Goal: Task Accomplishment & Management: Manage account settings

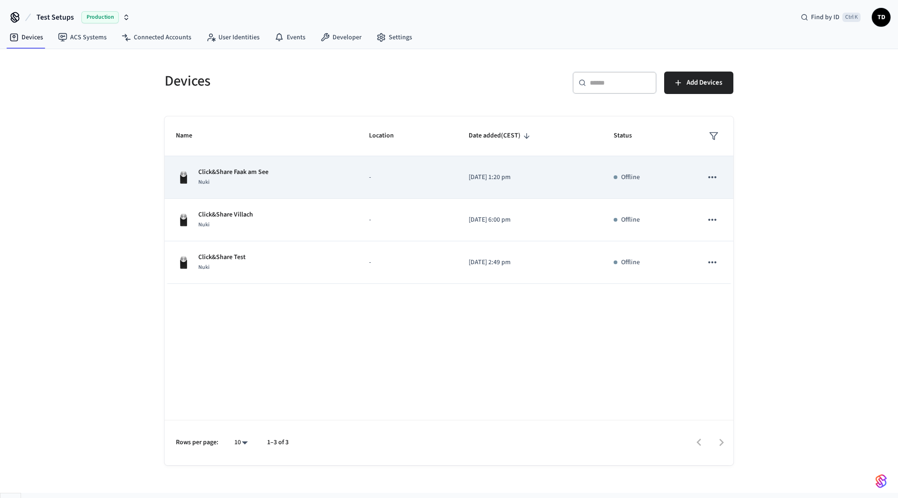
click at [457, 170] on td "-" at bounding box center [408, 177] width 100 height 43
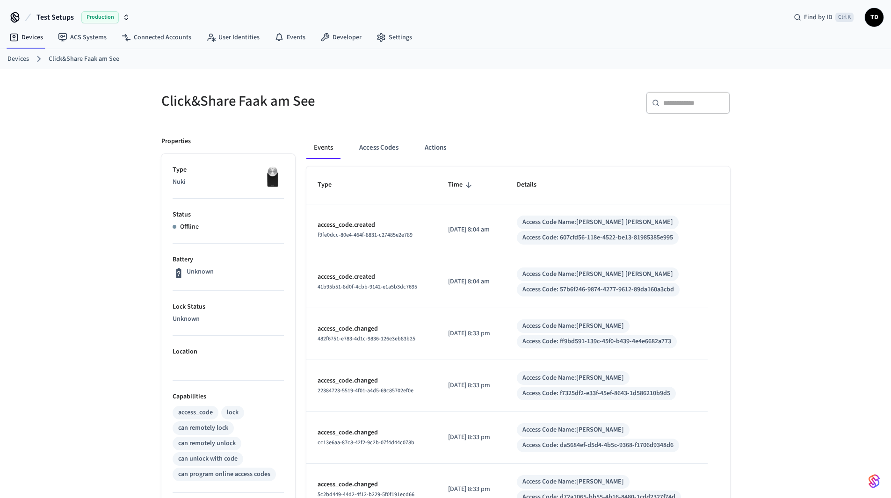
click at [20, 61] on link "Devices" at bounding box center [18, 59] width 22 height 10
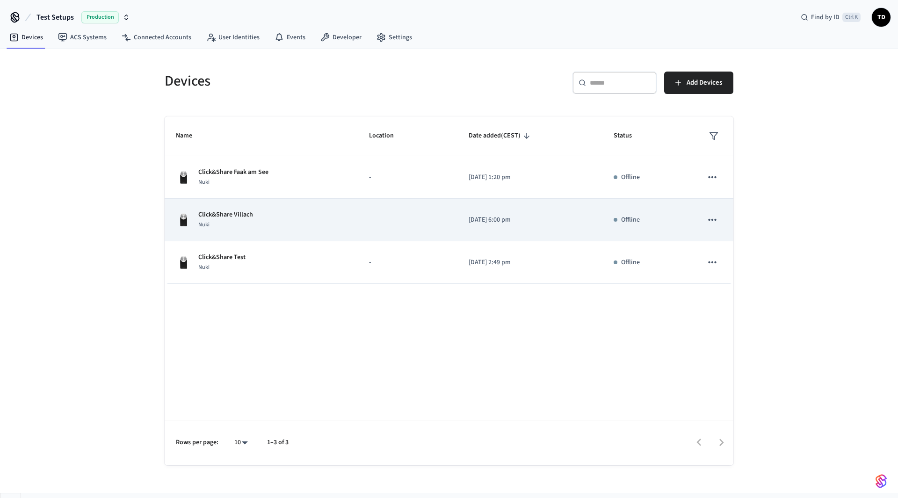
click at [264, 206] on td "Click&Share Villach Nuki" at bounding box center [261, 220] width 193 height 43
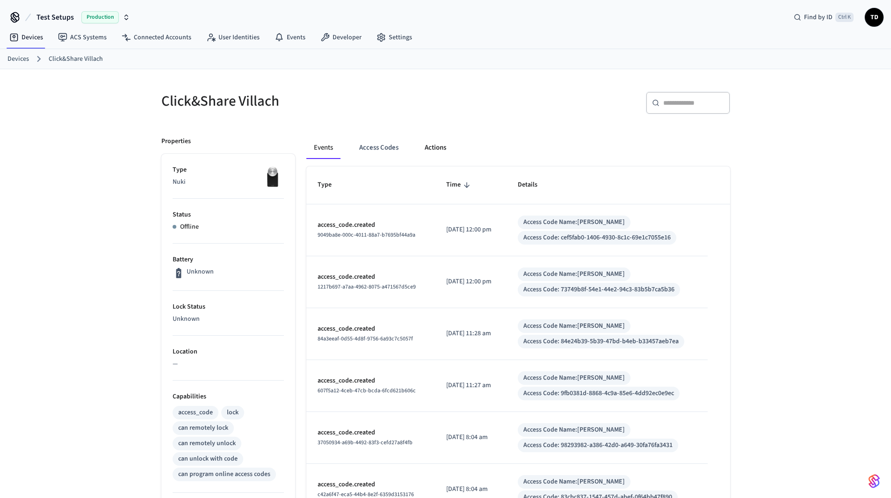
click at [444, 150] on button "Actions" at bounding box center [435, 148] width 36 height 22
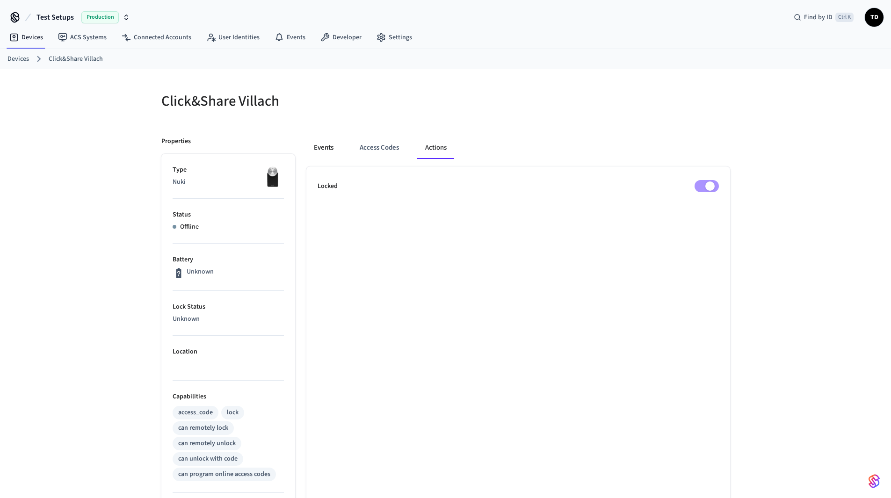
click at [333, 143] on button "Events" at bounding box center [323, 148] width 35 height 22
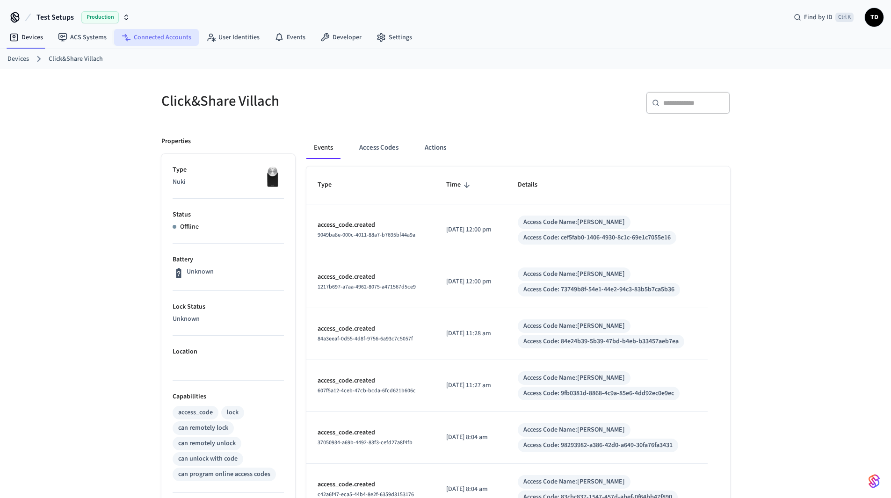
click at [166, 32] on link "Connected Accounts" at bounding box center [156, 37] width 85 height 17
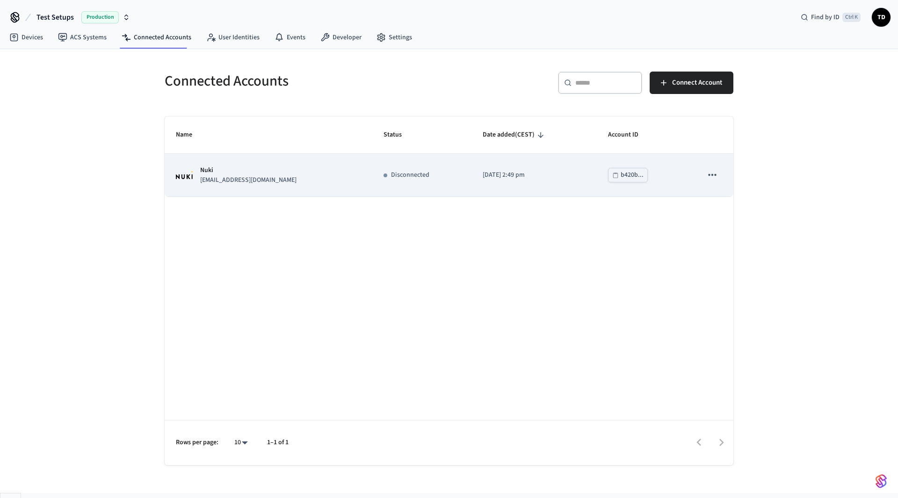
click at [565, 174] on p "[DATE] 2:49 pm" at bounding box center [534, 175] width 103 height 10
click at [720, 182] on td "sticky table" at bounding box center [712, 175] width 42 height 43
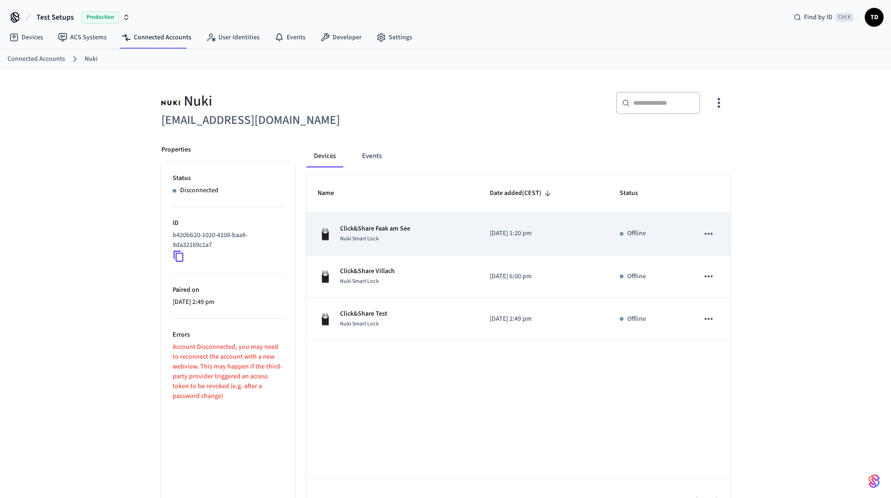
click at [705, 233] on icon "sticky table" at bounding box center [709, 234] width 12 height 12
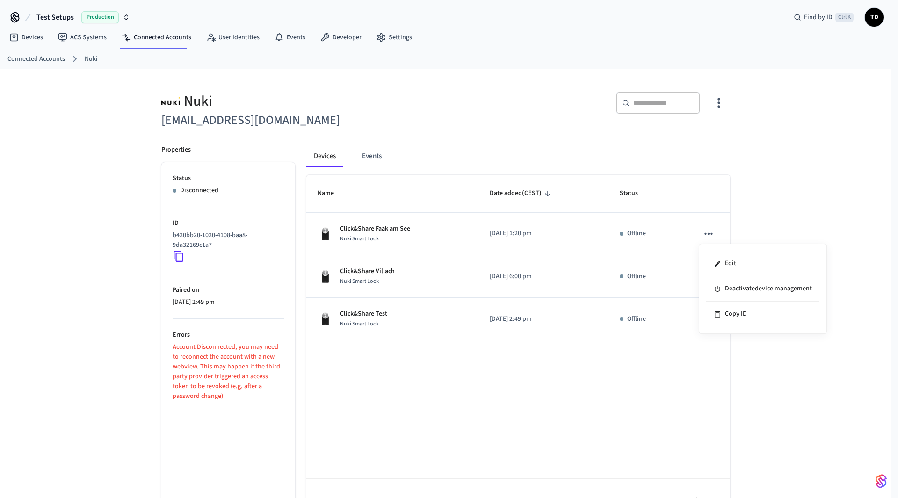
click at [777, 166] on div at bounding box center [449, 249] width 898 height 498
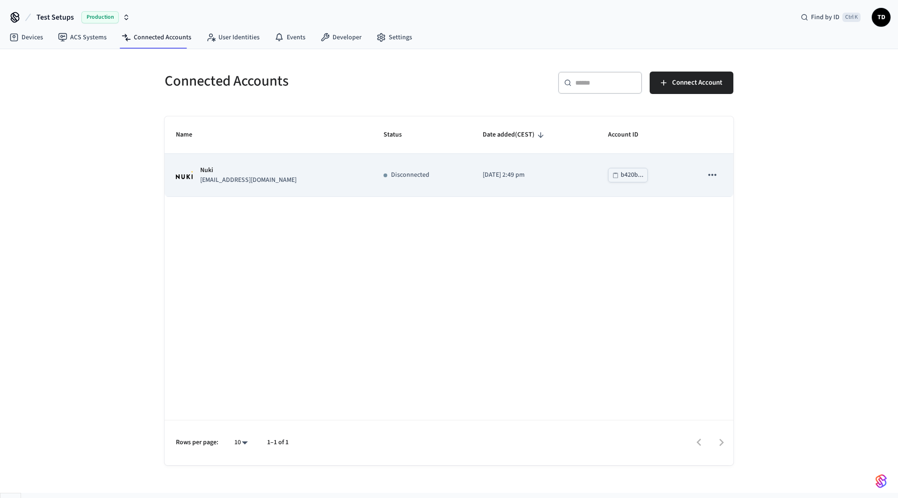
click at [715, 168] on button "sticky table" at bounding box center [713, 175] width 20 height 20
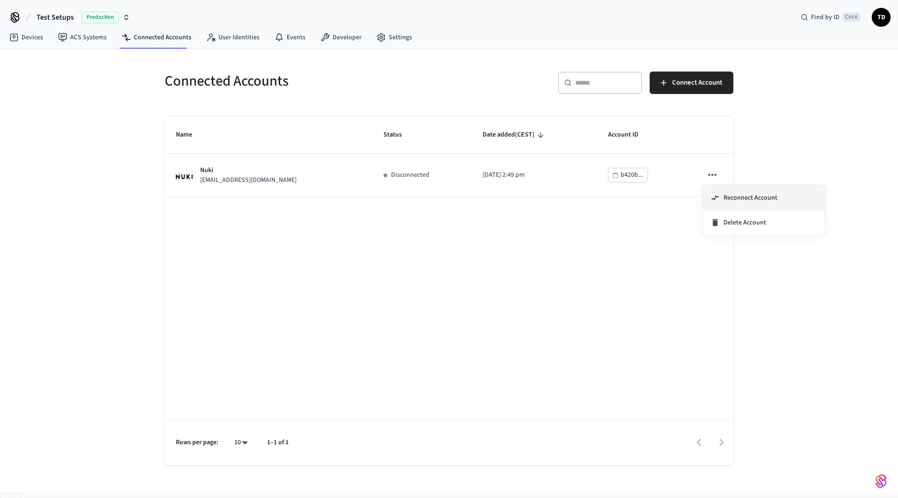
click at [729, 196] on span "Reconnect Account" at bounding box center [751, 197] width 54 height 9
click at [31, 38] on link "Devices" at bounding box center [26, 37] width 49 height 17
